Goal: Information Seeking & Learning: Learn about a topic

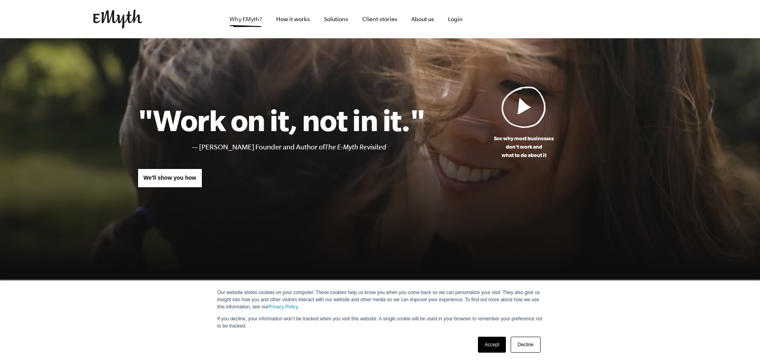
click at [244, 16] on link "Why EMyth?" at bounding box center [245, 19] width 45 height 38
click at [496, 342] on link "Accept" at bounding box center [492, 345] width 28 height 16
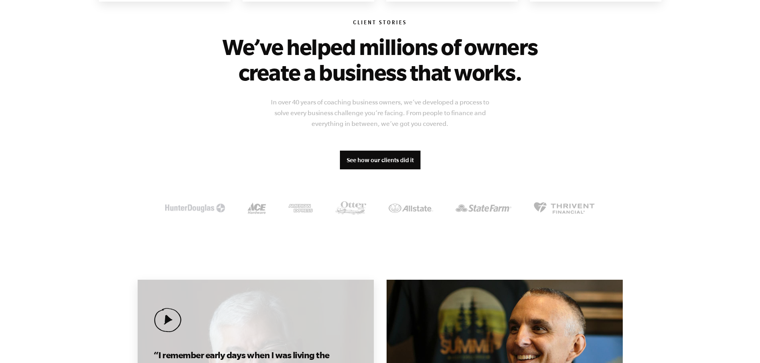
scroll to position [798, 0]
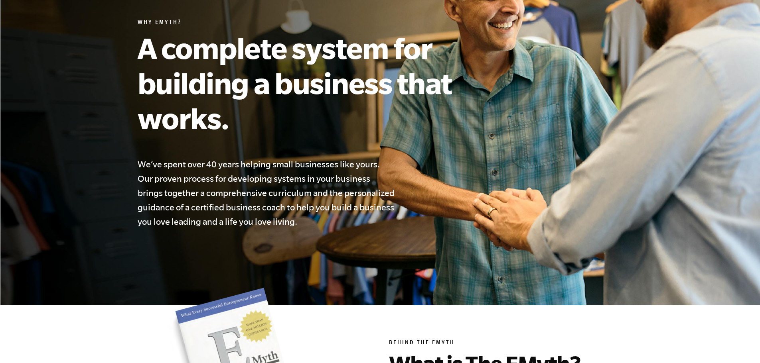
scroll to position [359, 0]
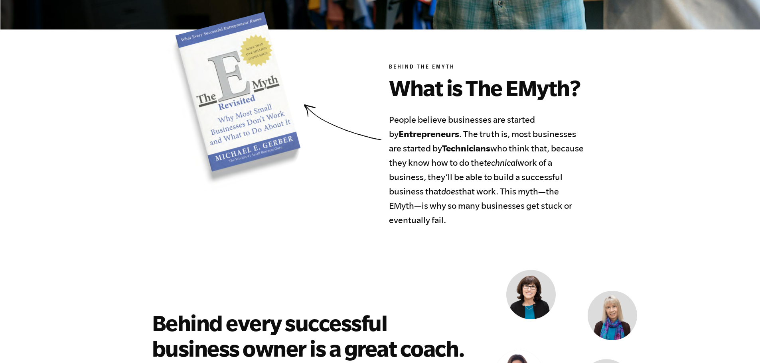
click at [488, 160] on icon "technical" at bounding box center [501, 163] width 34 height 10
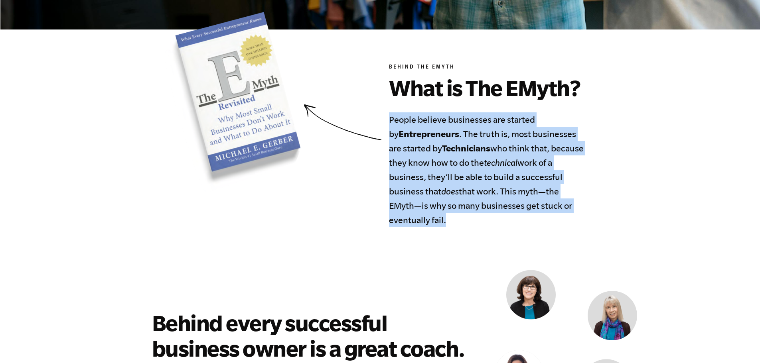
click at [487, 160] on icon "technical" at bounding box center [501, 163] width 34 height 10
click at [473, 164] on h4 "People believe businesses are started by Entrepreneurs . The truth is, most bus…" at bounding box center [486, 170] width 195 height 115
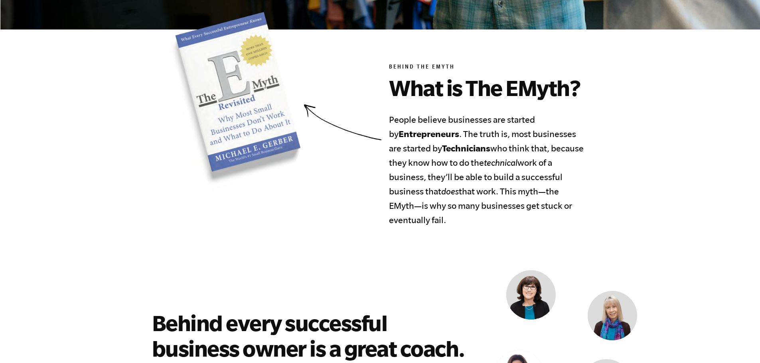
click at [478, 162] on h4 "People believe businesses are started by Entrepreneurs . The truth is, most bus…" at bounding box center [486, 170] width 195 height 115
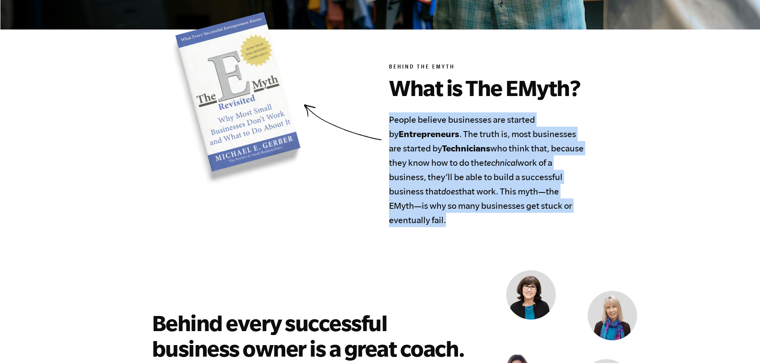
click at [478, 162] on h4 "People believe businesses are started by Entrepreneurs . The truth is, most bus…" at bounding box center [486, 170] width 195 height 115
click at [475, 166] on h4 "People believe businesses are started by Entrepreneurs . The truth is, most bus…" at bounding box center [486, 170] width 195 height 115
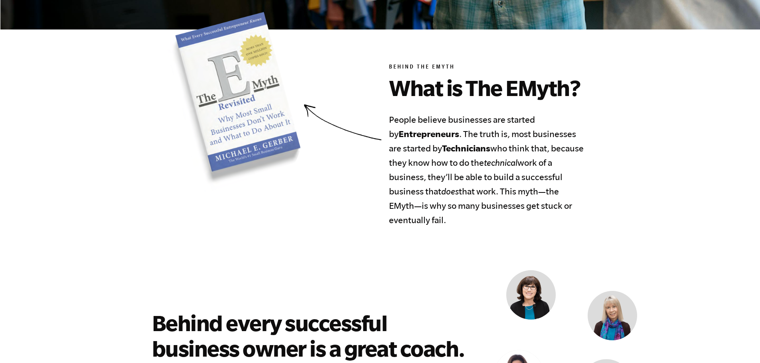
click at [479, 164] on h4 "People believe businesses are started by Entrepreneurs . The truth is, most bus…" at bounding box center [486, 170] width 195 height 115
click at [475, 164] on h4 "People believe businesses are started by Entrepreneurs . The truth is, most bus…" at bounding box center [486, 170] width 195 height 115
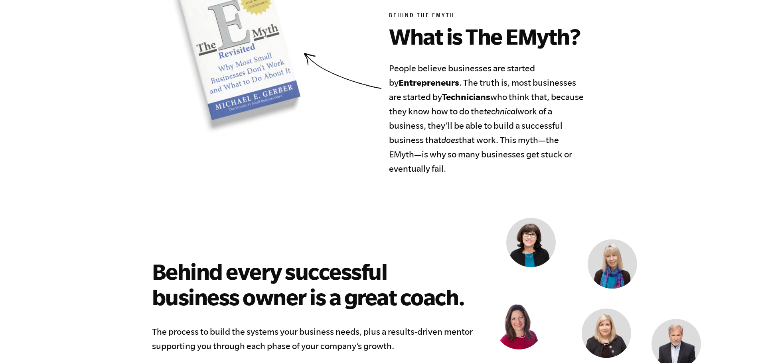
scroll to position [439, 0]
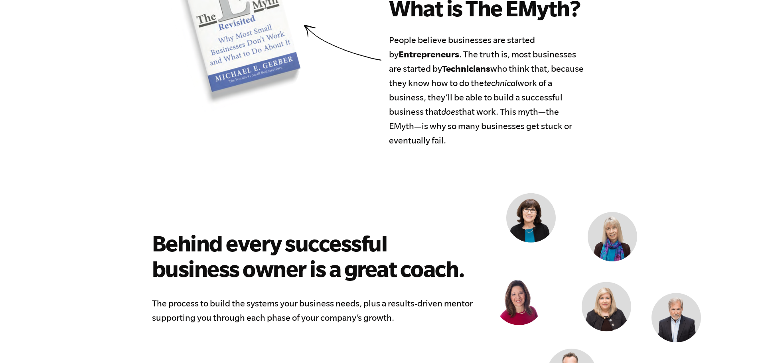
click at [482, 83] on h4 "People believe businesses are started by Entrepreneurs . The truth is, most bus…" at bounding box center [486, 90] width 195 height 115
click at [474, 86] on h4 "People believe businesses are started by Entrepreneurs . The truth is, most bus…" at bounding box center [486, 90] width 195 height 115
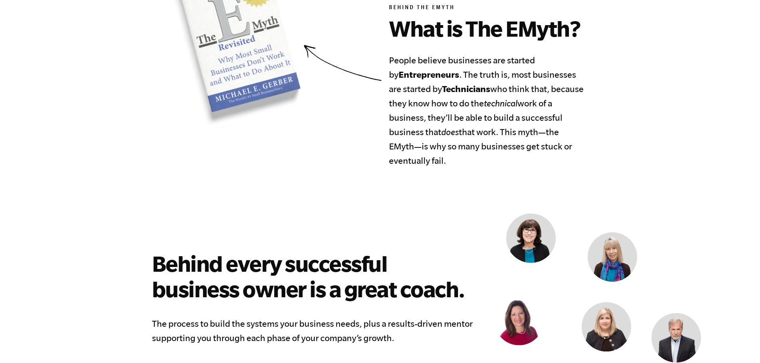
scroll to position [399, 0]
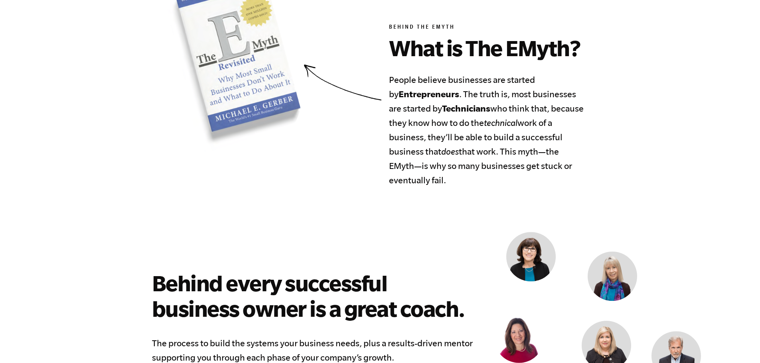
click at [478, 118] on h4 "People believe businesses are started by Entrepreneurs . The truth is, most bus…" at bounding box center [486, 130] width 195 height 115
click at [476, 124] on h4 "People believe businesses are started by Entrepreneurs . The truth is, most bus…" at bounding box center [486, 130] width 195 height 115
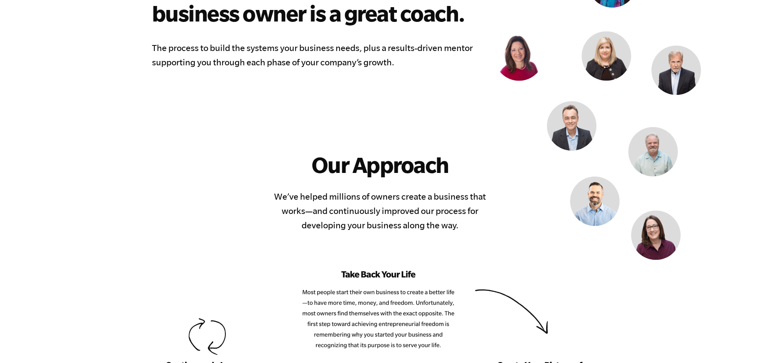
scroll to position [838, 0]
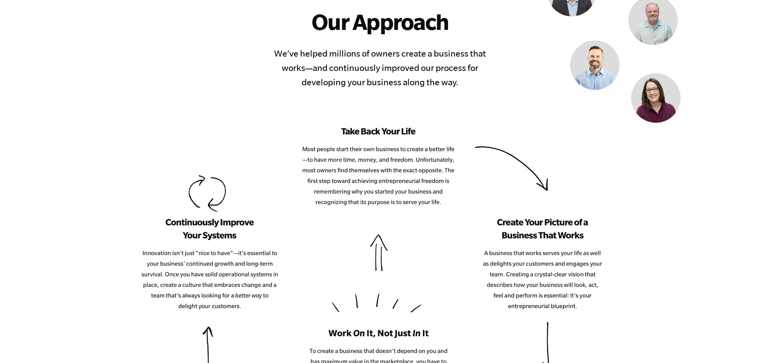
click at [378, 154] on img at bounding box center [371, 365] width 466 height 475
click at [375, 183] on img at bounding box center [371, 365] width 466 height 475
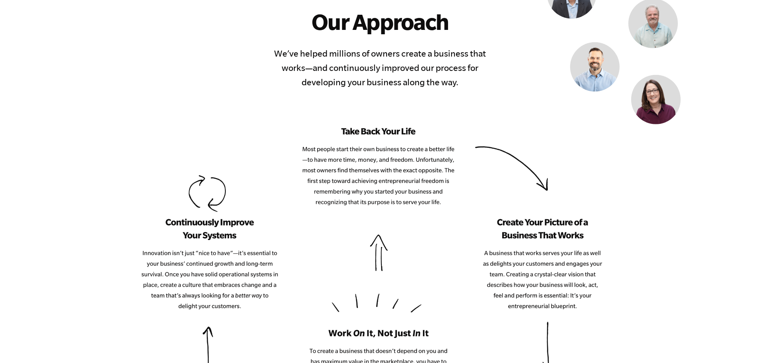
click at [380, 170] on img at bounding box center [371, 365] width 466 height 475
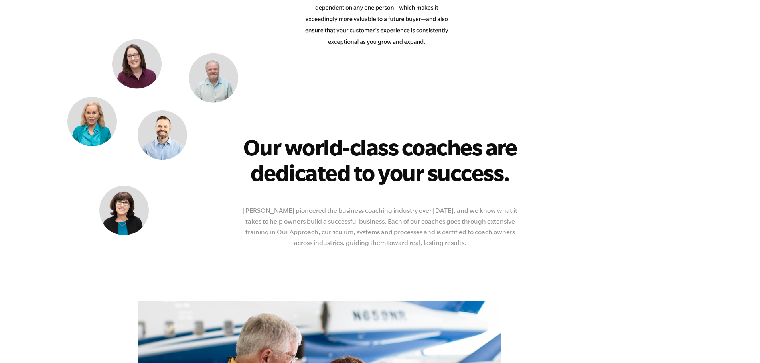
scroll to position [1397, 0]
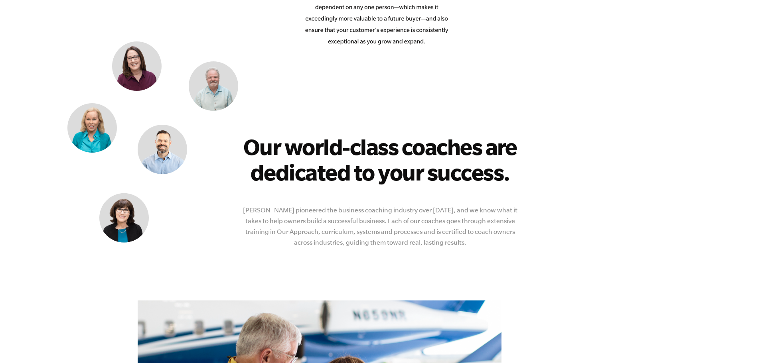
click at [379, 152] on h2 "Our world-class coaches are dedicated to your success." at bounding box center [380, 159] width 281 height 51
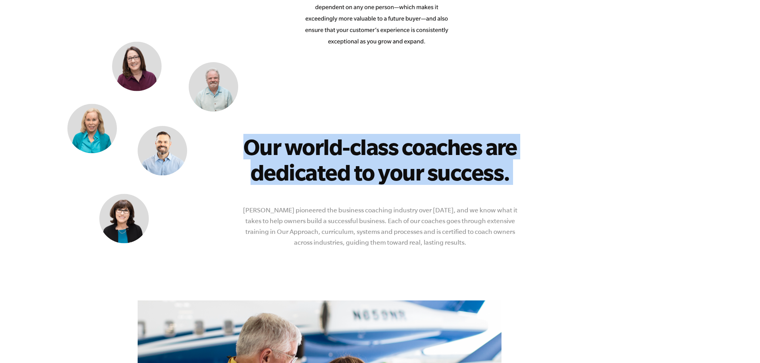
click at [379, 151] on h2 "Our world-class coaches are dedicated to your success." at bounding box center [380, 159] width 281 height 51
click at [393, 153] on h2 "Our world-class coaches are dedicated to your success." at bounding box center [380, 159] width 281 height 51
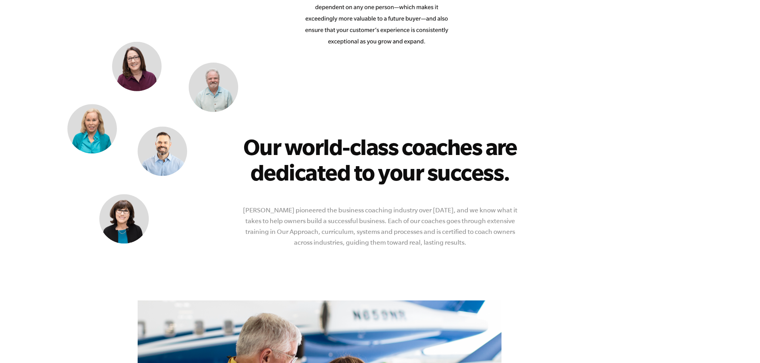
click at [385, 152] on h2 "Our world-class coaches are dedicated to your success." at bounding box center [380, 159] width 281 height 51
click at [379, 153] on h2 "Our world-class coaches are dedicated to your success." at bounding box center [380, 159] width 281 height 51
click at [379, 152] on h2 "Our world-class coaches are dedicated to your success." at bounding box center [380, 159] width 281 height 51
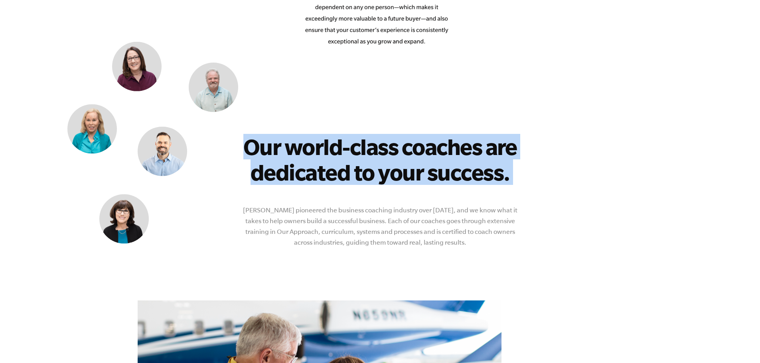
click at [379, 152] on h2 "Our world-class coaches are dedicated to your success." at bounding box center [380, 159] width 281 height 51
click at [383, 150] on h2 "Our world-class coaches are dedicated to your success." at bounding box center [380, 159] width 281 height 51
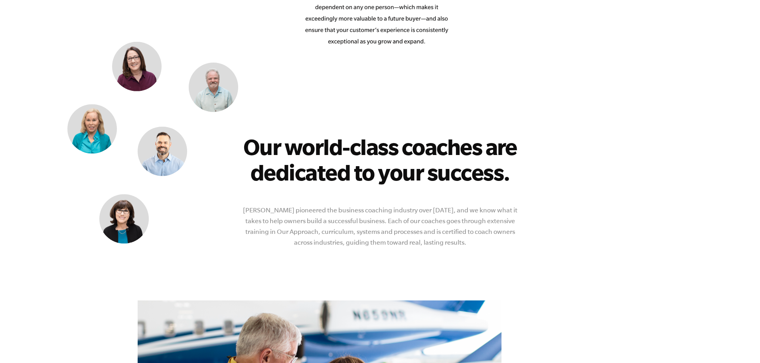
click at [383, 148] on h2 "Our world-class coaches are dedicated to your success." at bounding box center [380, 159] width 281 height 51
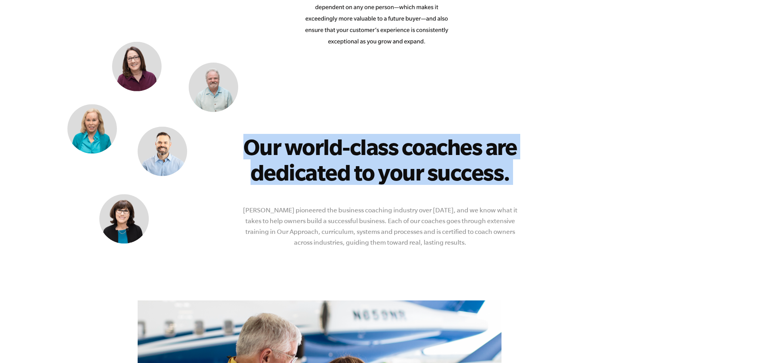
click at [383, 148] on h2 "Our world-class coaches are dedicated to your success." at bounding box center [380, 159] width 281 height 51
click at [379, 149] on h2 "Our world-class coaches are dedicated to your success." at bounding box center [380, 159] width 281 height 51
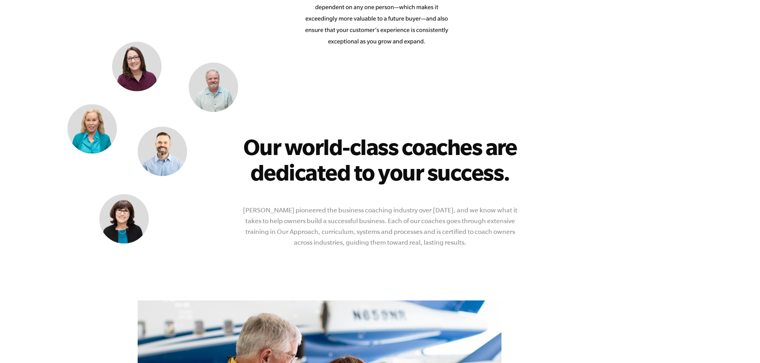
click at [389, 142] on h2 "Our world-class coaches are dedicated to your success." at bounding box center [380, 159] width 281 height 51
click at [389, 150] on h2 "Our world-class coaches are dedicated to your success." at bounding box center [380, 159] width 281 height 51
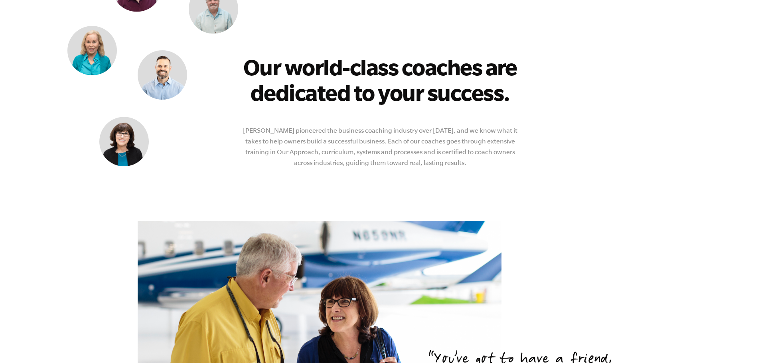
click at [390, 155] on p "[PERSON_NAME] pioneered the business coaching industry over [DATE], and we know…" at bounding box center [380, 146] width 281 height 43
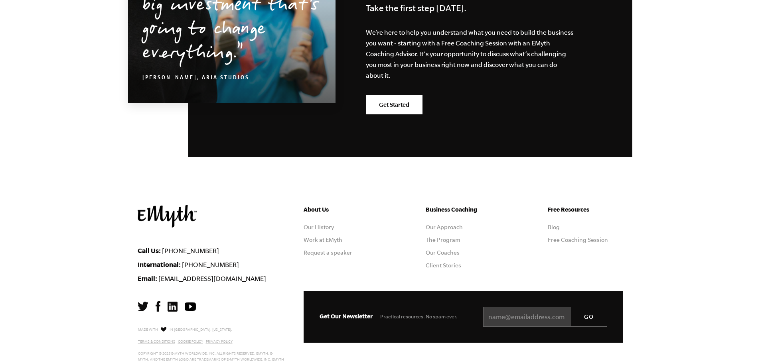
scroll to position [2509, 0]
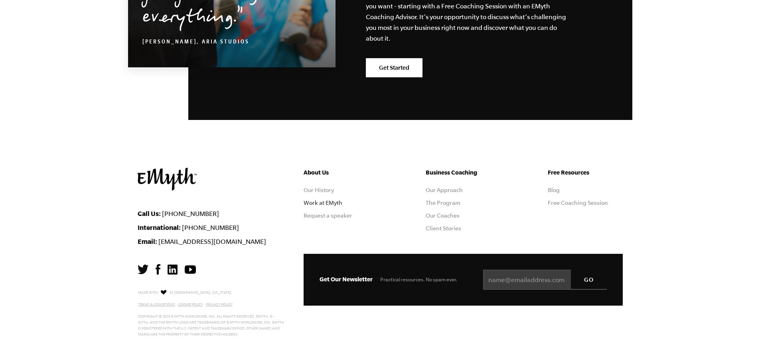
click at [330, 203] on link "Work at EMyth" at bounding box center [323, 203] width 39 height 6
